Goal: Contribute content: Add original content to the website for others to see

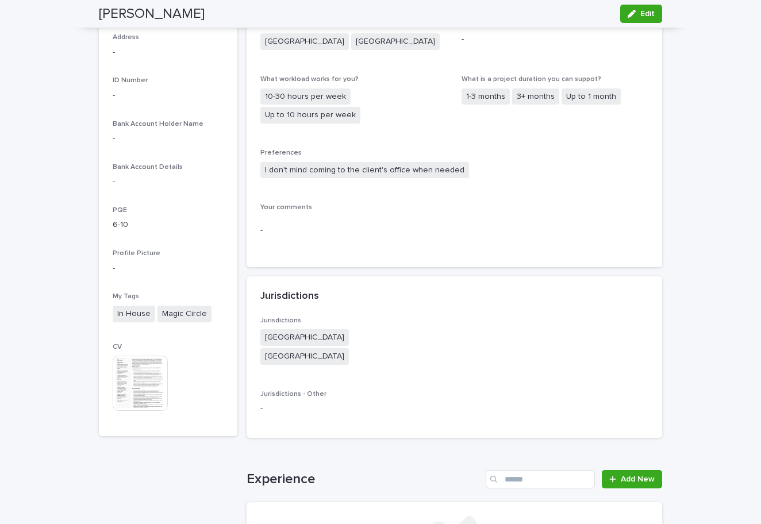
scroll to position [566, 0]
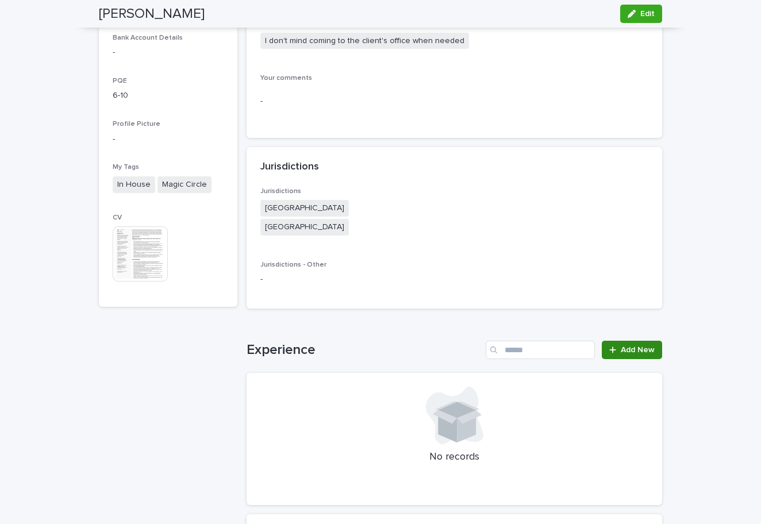
click at [625, 346] on span "Add New" at bounding box center [637, 350] width 34 height 8
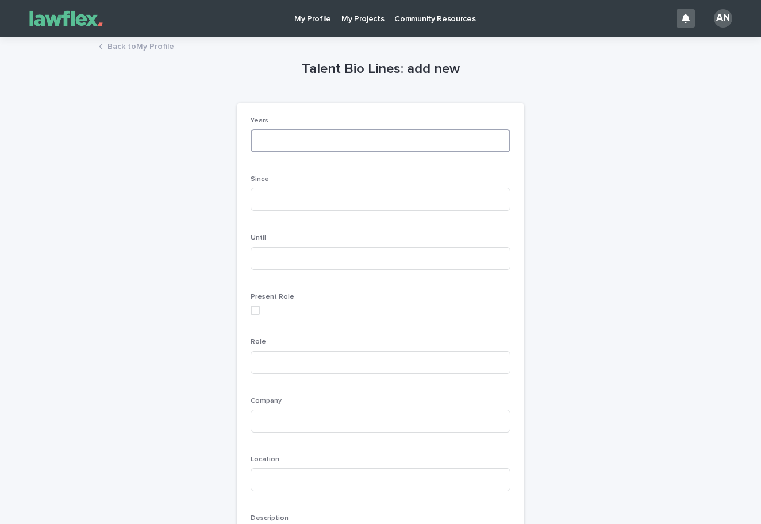
click at [303, 141] on input at bounding box center [380, 140] width 260 height 23
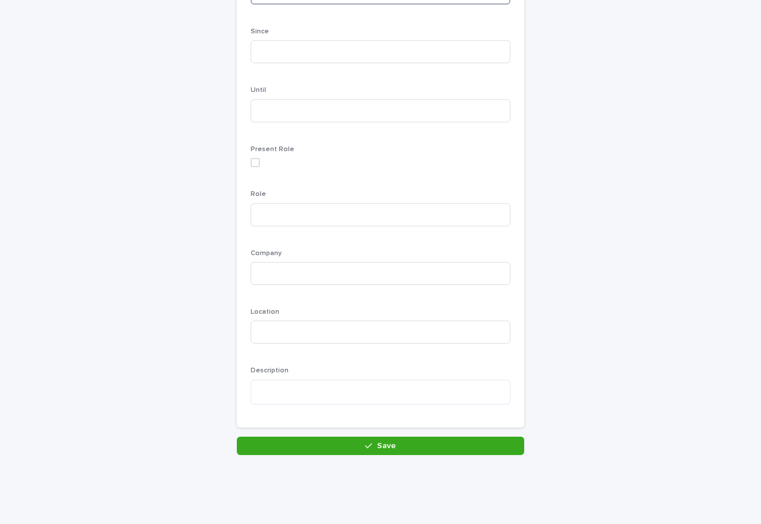
scroll to position [153, 0]
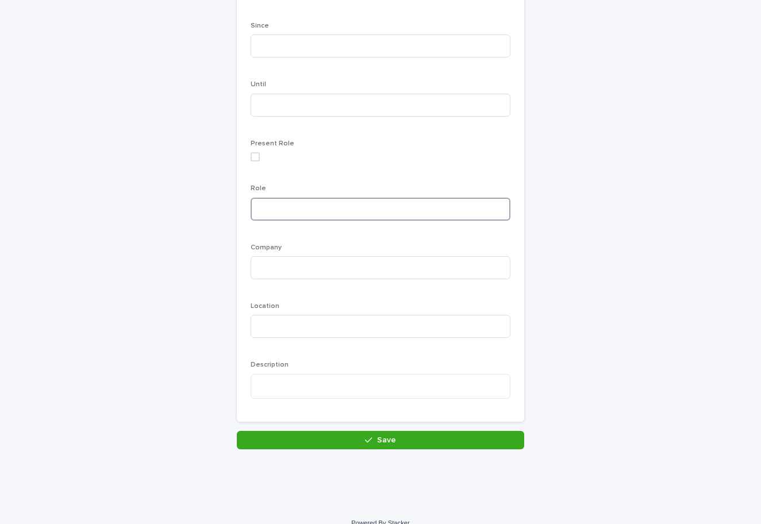
click at [304, 203] on input at bounding box center [380, 209] width 260 height 23
type input "**********"
click at [288, 256] on input at bounding box center [380, 267] width 260 height 23
type input "******"
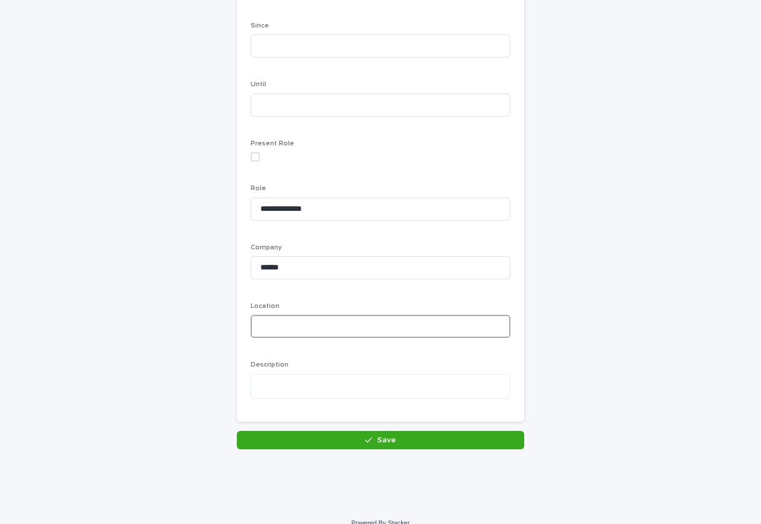
click at [292, 327] on input at bounding box center [380, 326] width 260 height 23
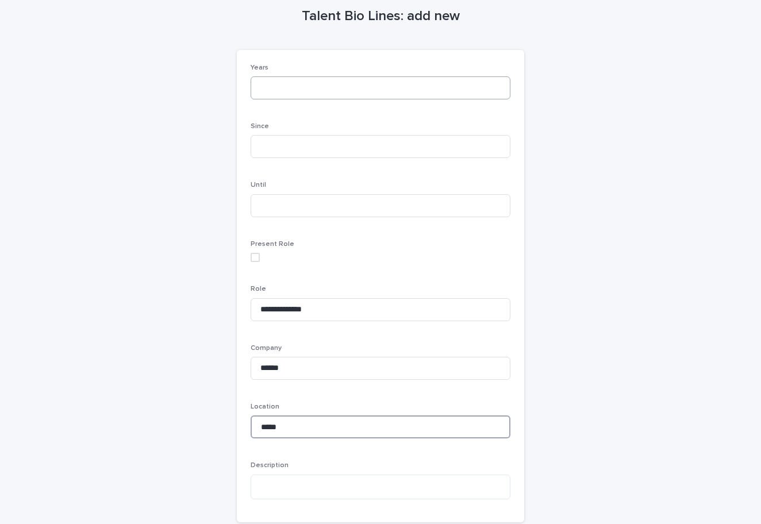
type input "*****"
click at [279, 88] on input at bounding box center [380, 87] width 260 height 23
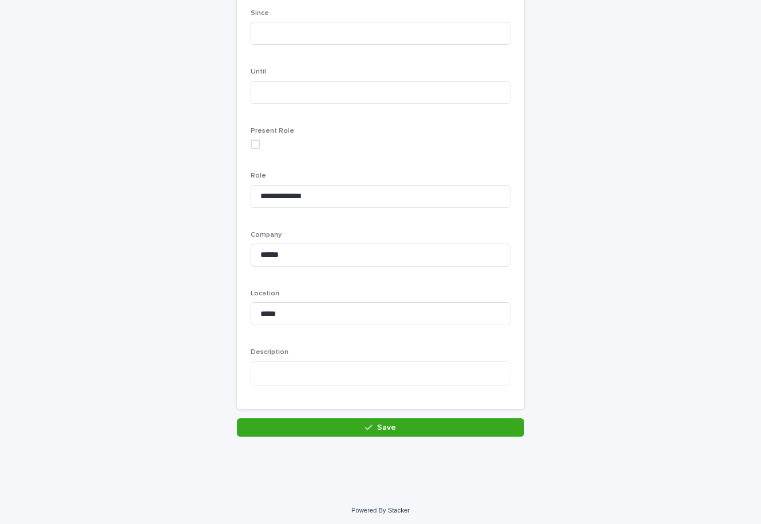
scroll to position [165, 0]
click at [257, 149] on div "Present Role" at bounding box center [380, 143] width 260 height 31
click at [256, 145] on span at bounding box center [254, 144] width 9 height 9
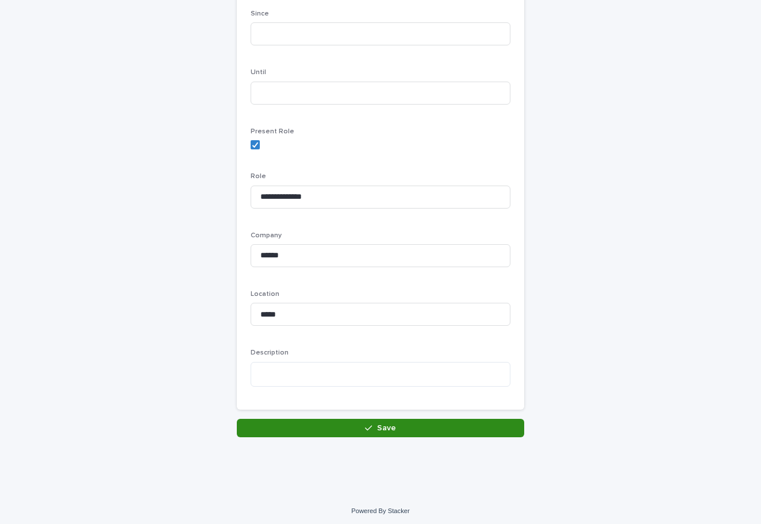
click at [373, 430] on button "Save" at bounding box center [380, 428] width 287 height 18
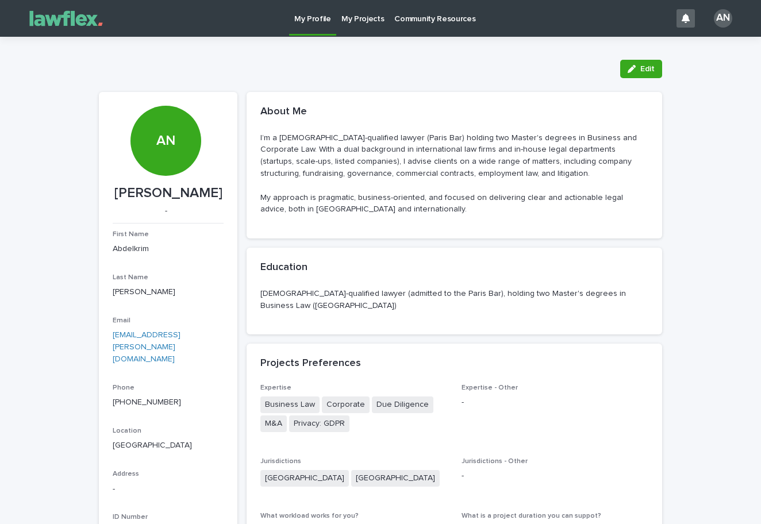
click at [344, 21] on p "My Projects" at bounding box center [362, 12] width 43 height 24
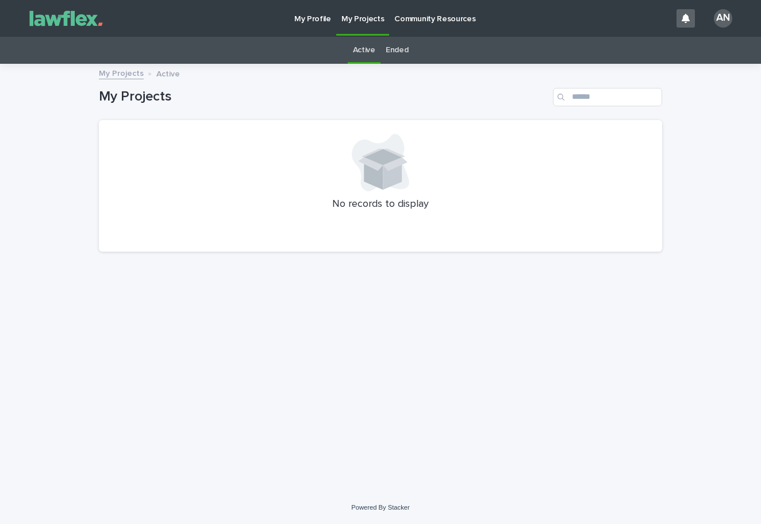
click at [74, 22] on img at bounding box center [66, 18] width 86 height 23
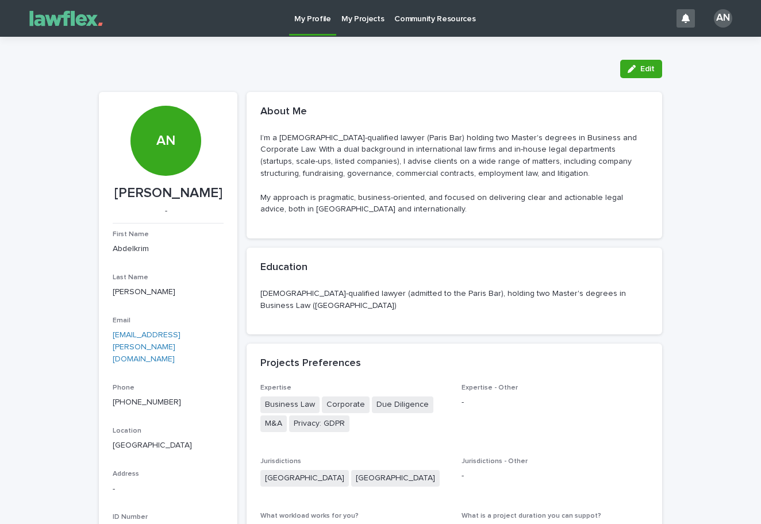
click at [74, 21] on img at bounding box center [66, 18] width 86 height 23
